Goal: Task Accomplishment & Management: Use online tool/utility

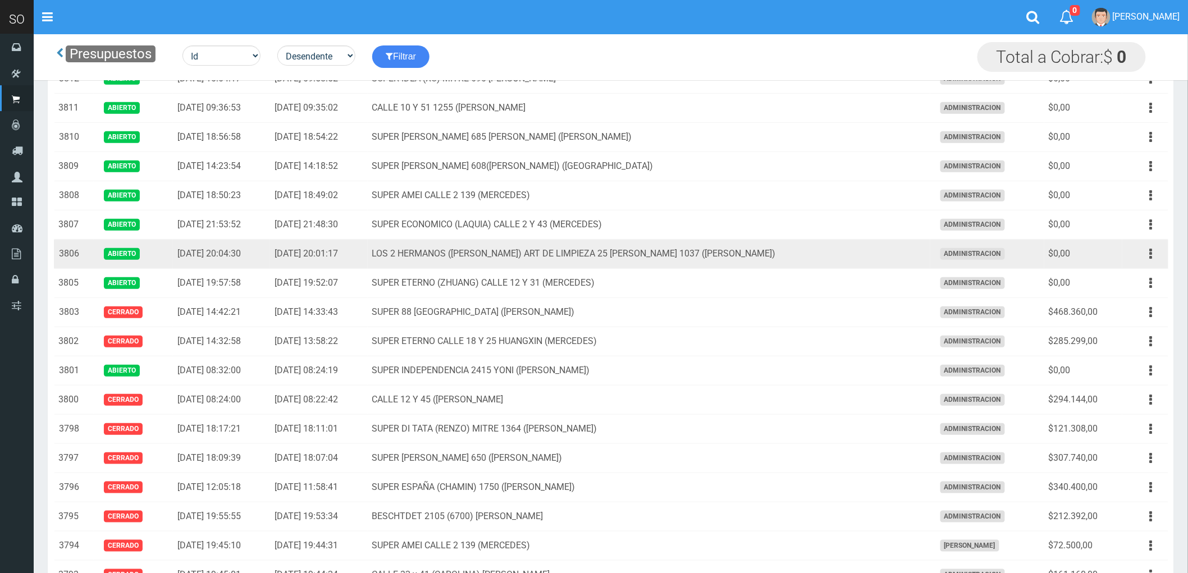
scroll to position [187, 0]
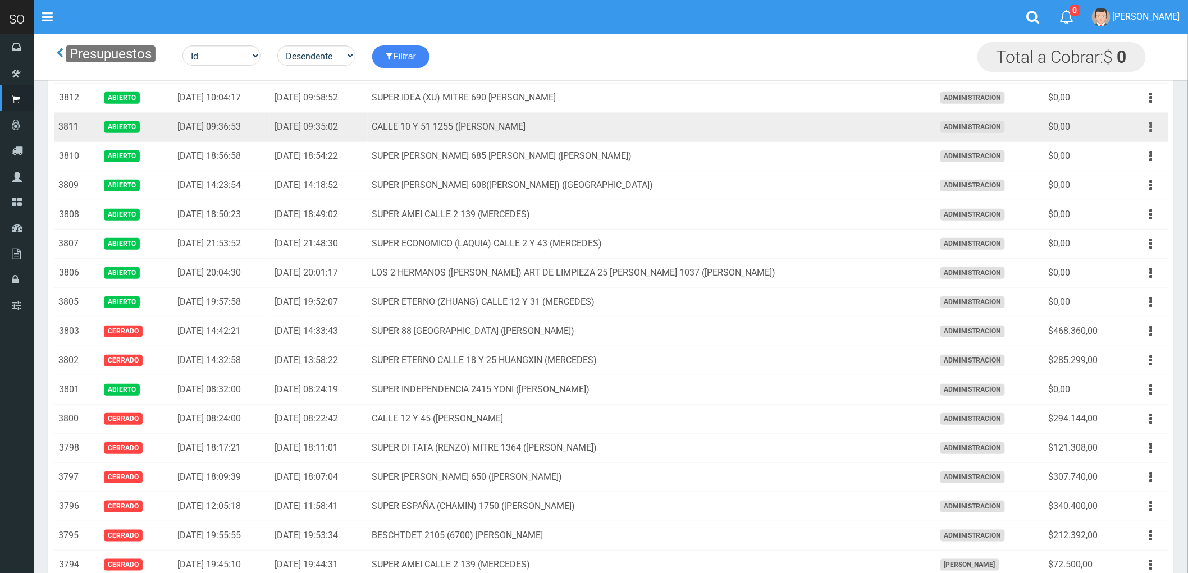
click at [1150, 126] on icon "button" at bounding box center [1151, 127] width 3 height 20
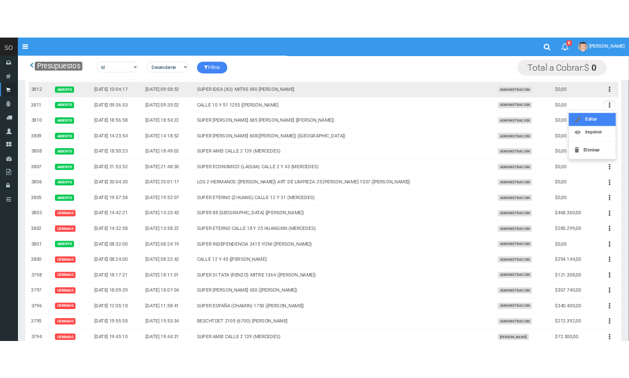
scroll to position [302, 0]
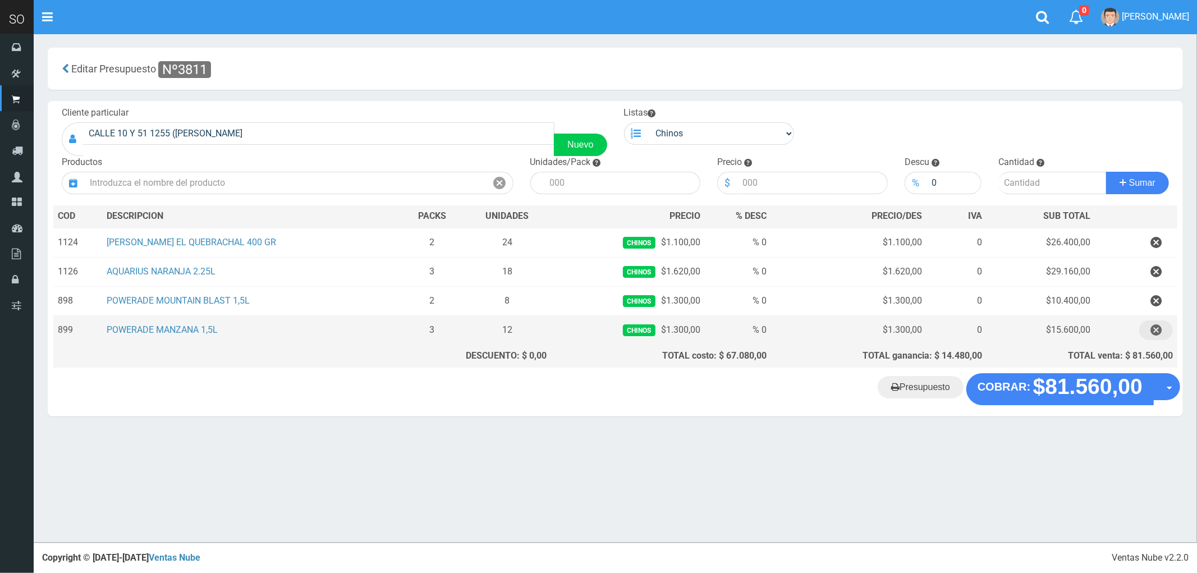
click at [1154, 332] on icon "button" at bounding box center [1156, 331] width 11 height 20
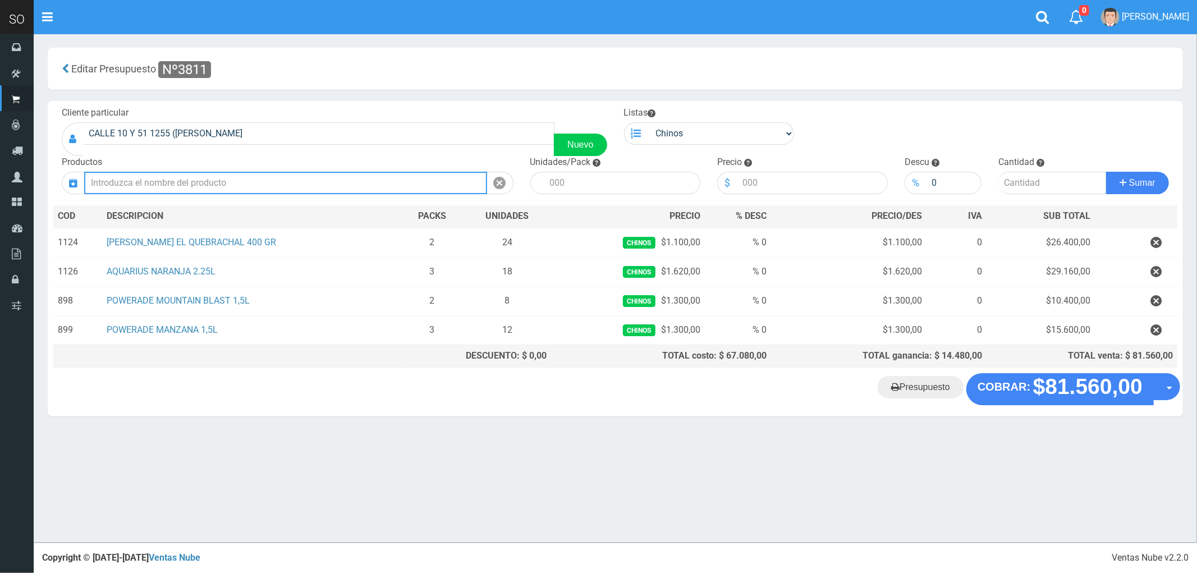
click at [195, 173] on input "text" at bounding box center [285, 183] width 403 height 22
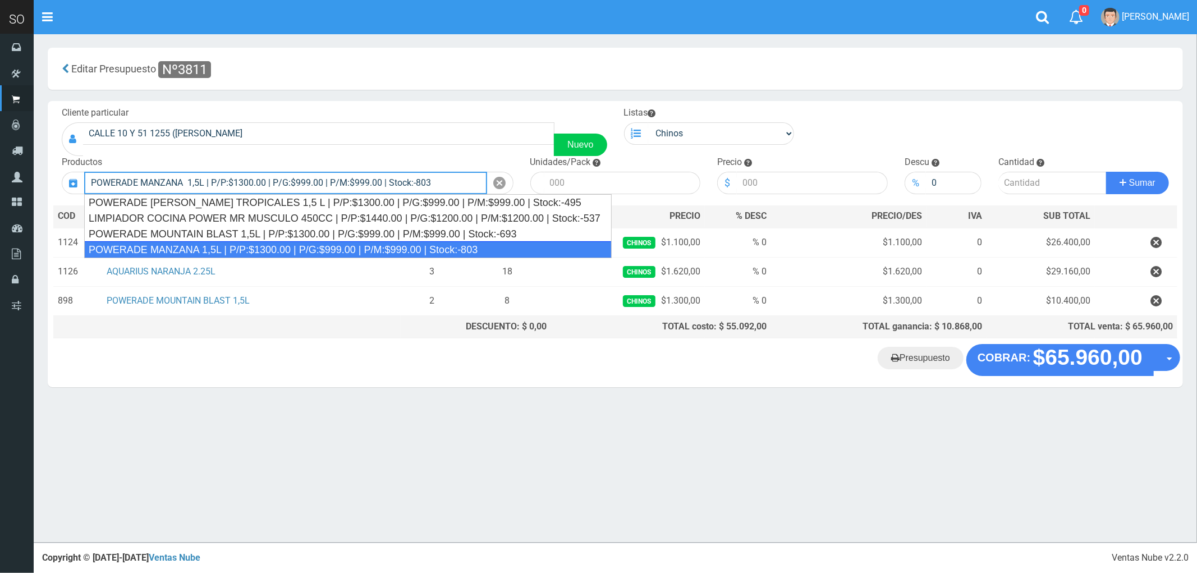
type input "POWERADE MANZANA 1,5L | P/P:$1300.00 | P/G:$999.00 | P/M:$999.00 | Stock:-803"
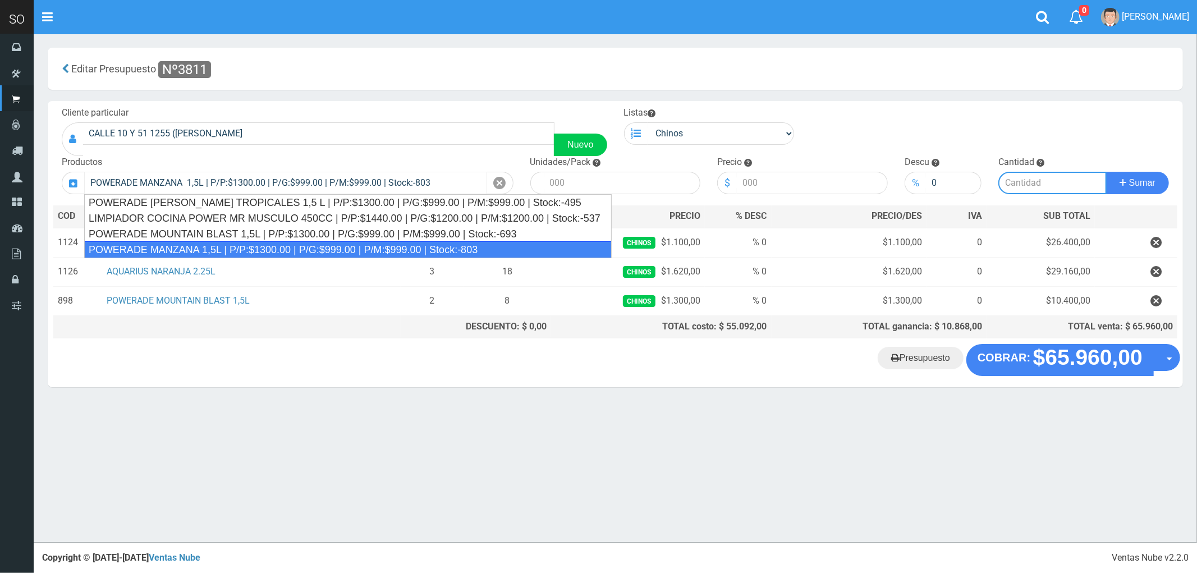
type input "4"
type input "1300.00"
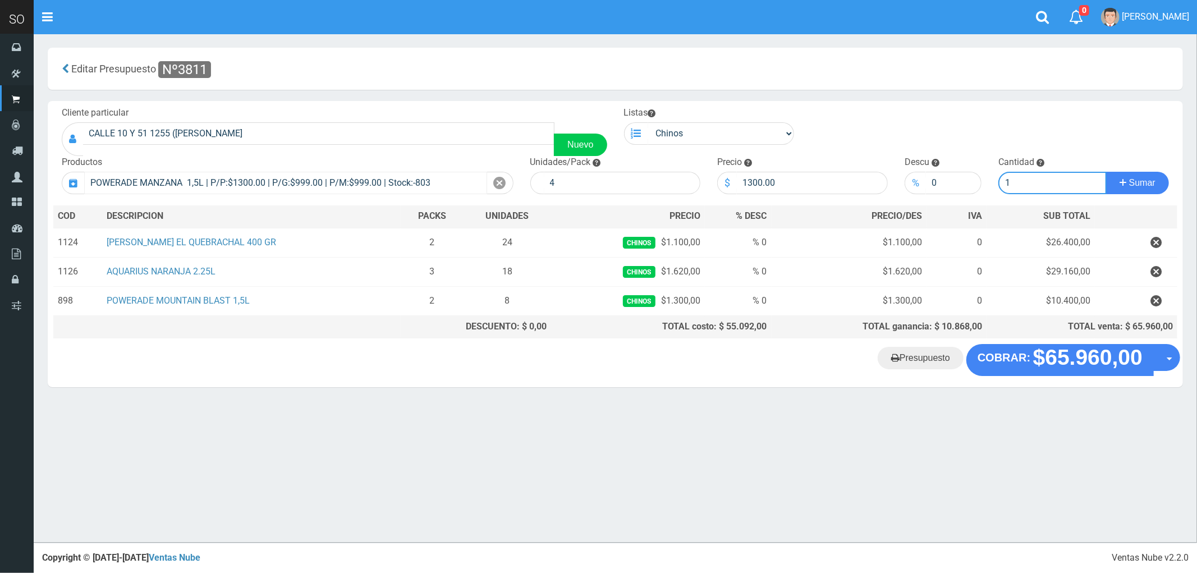
type input "1"
click at [1106, 172] on button "Sumar" at bounding box center [1137, 183] width 63 height 22
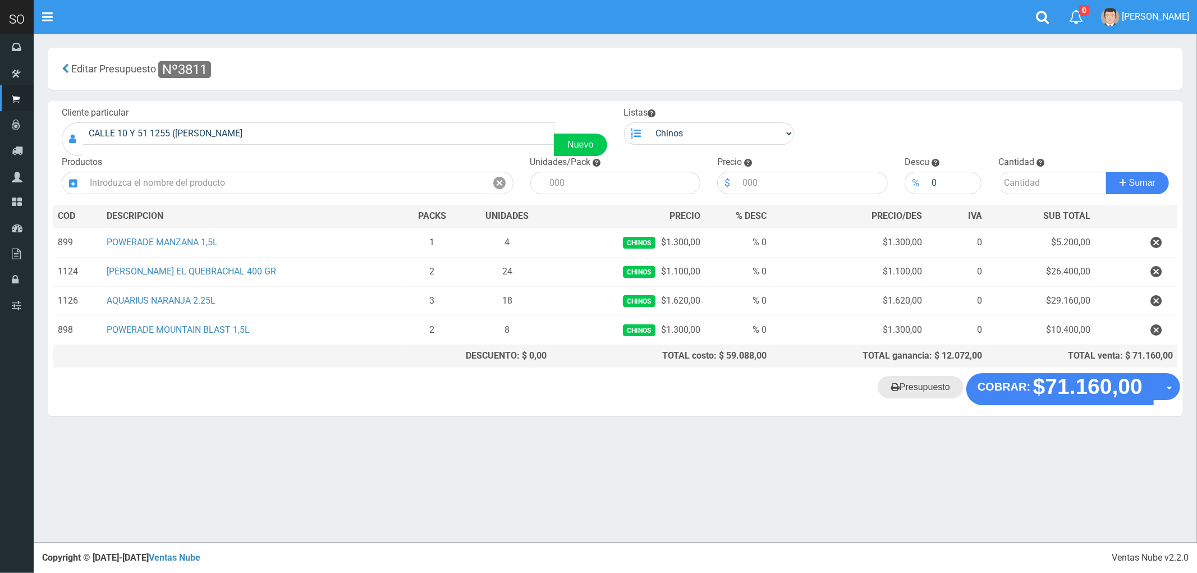
click at [925, 392] on link "Presupuesto" at bounding box center [921, 387] width 86 height 22
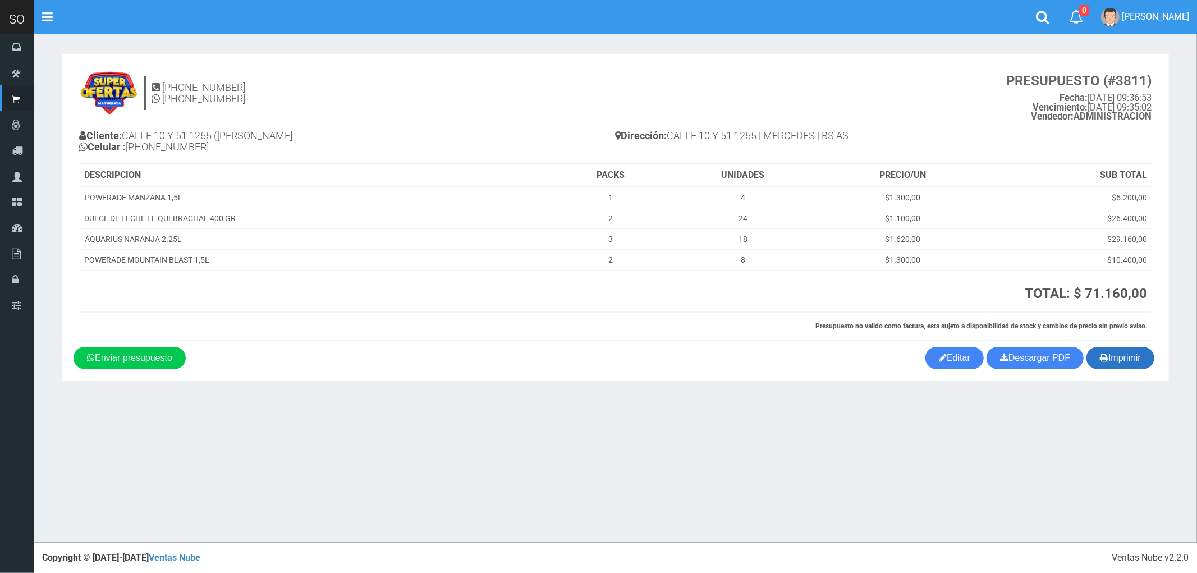
click at [1132, 361] on button "Imprimir" at bounding box center [1121, 358] width 68 height 22
